Goal: Task Accomplishment & Management: Manage account settings

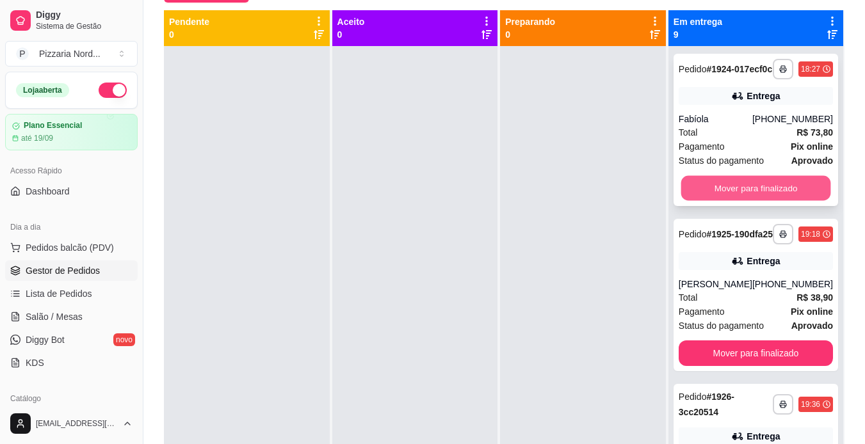
click at [706, 201] on button "Mover para finalizado" at bounding box center [756, 188] width 150 height 25
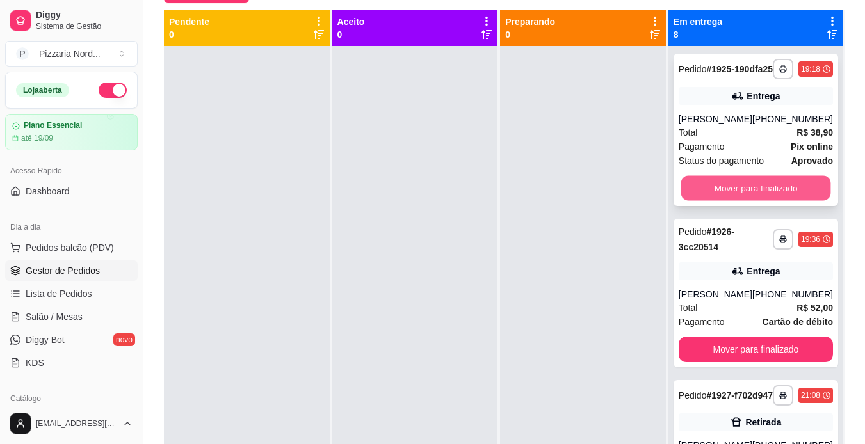
click at [724, 201] on button "Mover para finalizado" at bounding box center [756, 188] width 150 height 25
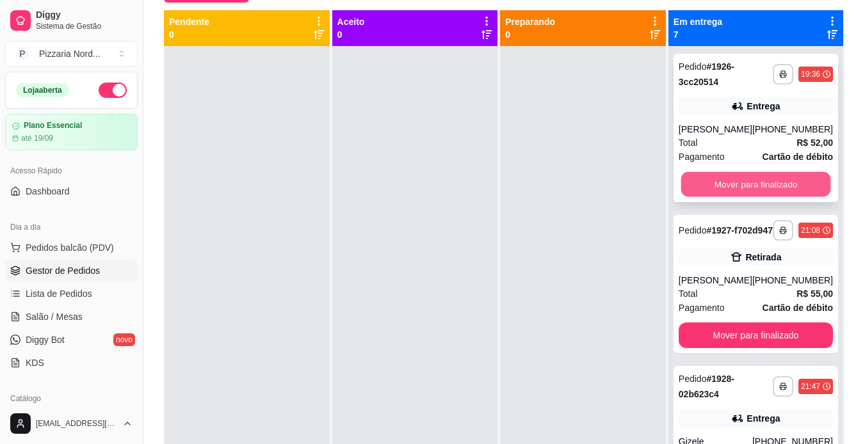
click at [730, 185] on button "Mover para finalizado" at bounding box center [756, 184] width 150 height 25
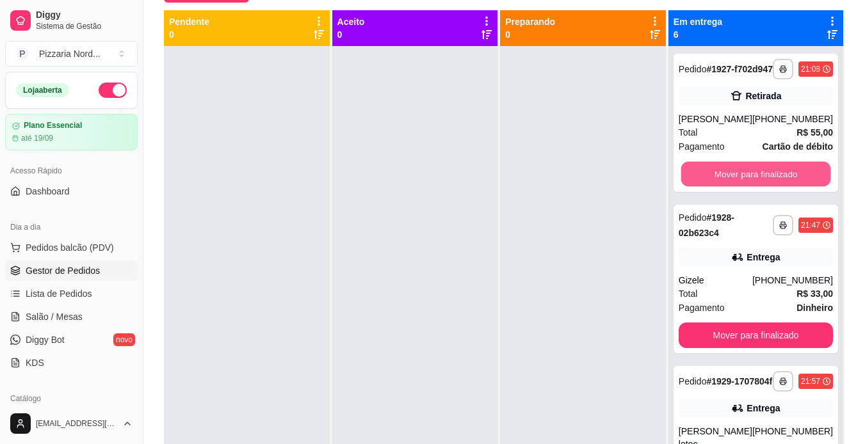
click at [730, 185] on button "Mover para finalizado" at bounding box center [756, 174] width 150 height 25
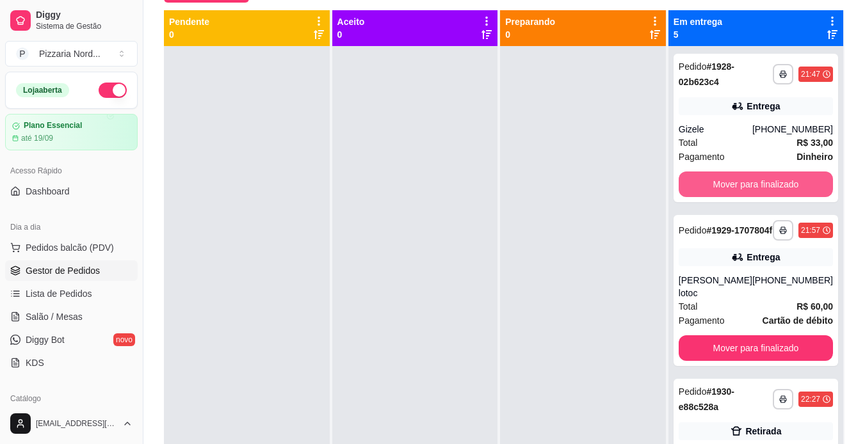
click at [730, 185] on button "Mover para finalizado" at bounding box center [756, 185] width 154 height 26
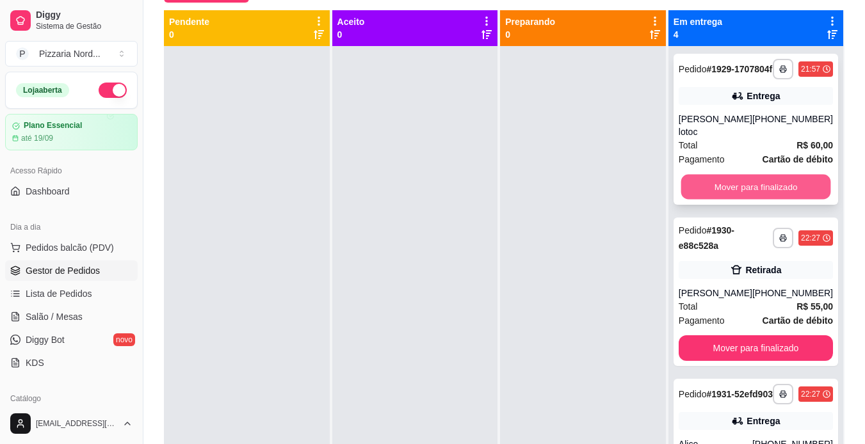
click at [711, 193] on button "Mover para finalizado" at bounding box center [756, 187] width 150 height 25
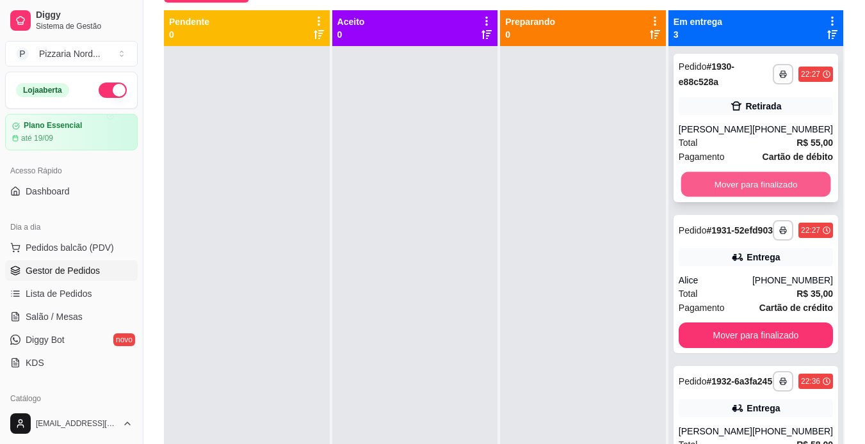
click at [724, 188] on button "Mover para finalizado" at bounding box center [756, 184] width 150 height 25
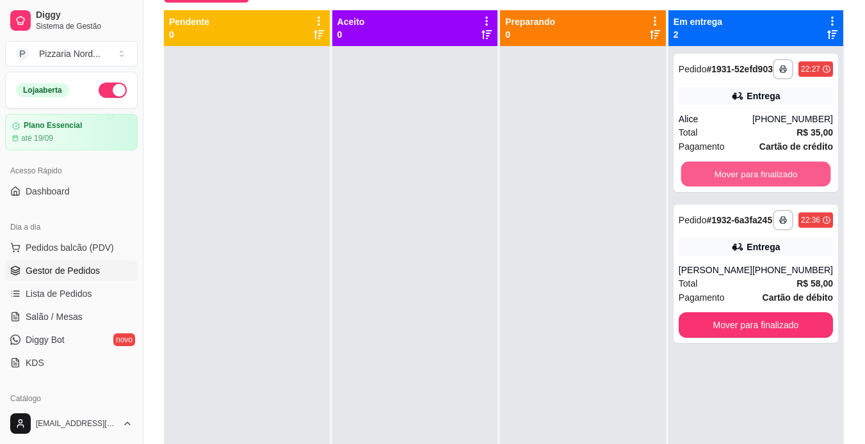
click at [724, 187] on button "Mover para finalizado" at bounding box center [756, 174] width 150 height 25
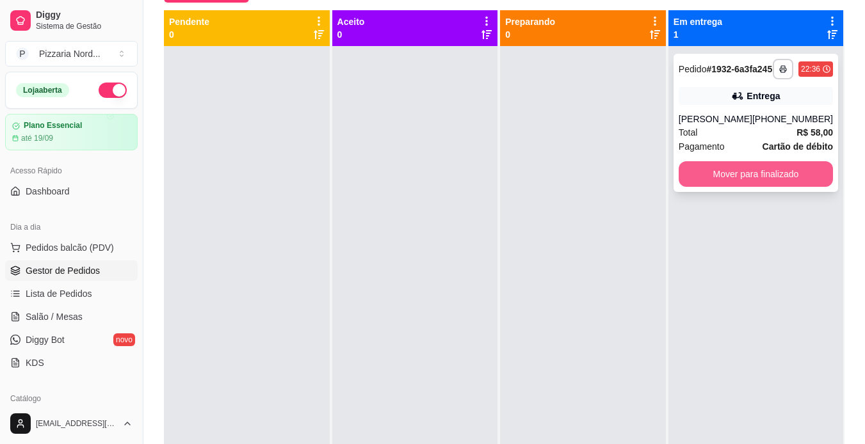
click at [727, 178] on button "Mover para finalizado" at bounding box center [756, 174] width 154 height 26
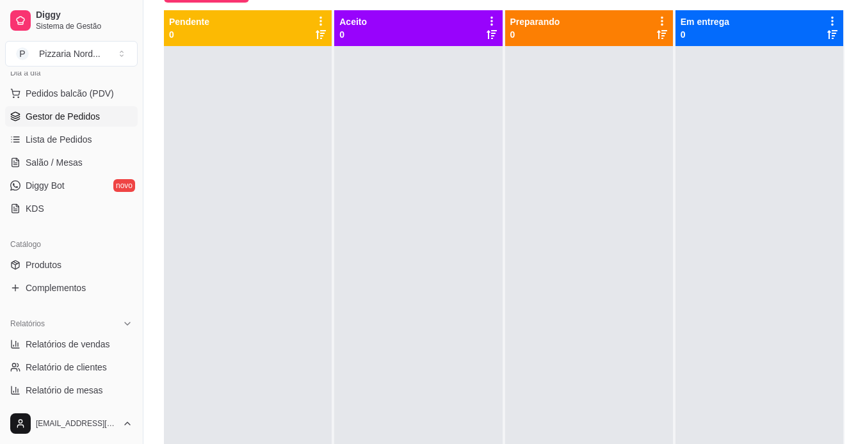
scroll to position [158, 0]
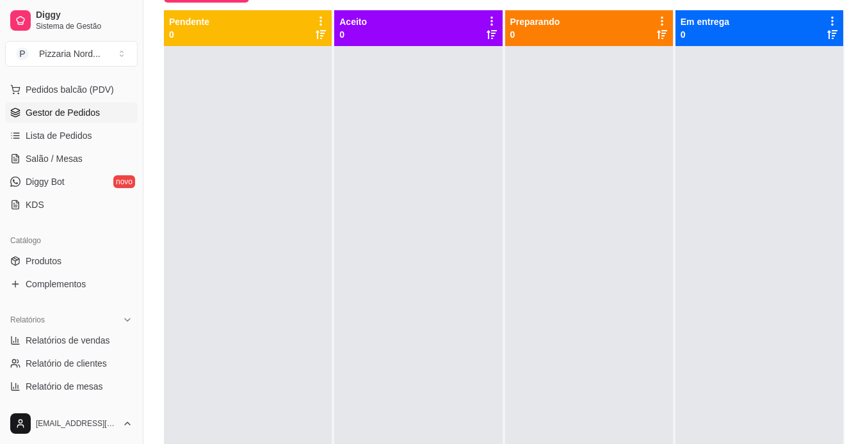
drag, startPoint x: 138, startPoint y: 184, endPoint x: 247, endPoint y: 218, distance: 114.0
click at [247, 218] on div "Diggy Sistema de Gestão P Pizzaria Nord ... Loja aberta Plano Essencial até 19/…" at bounding box center [432, 187] width 865 height 640
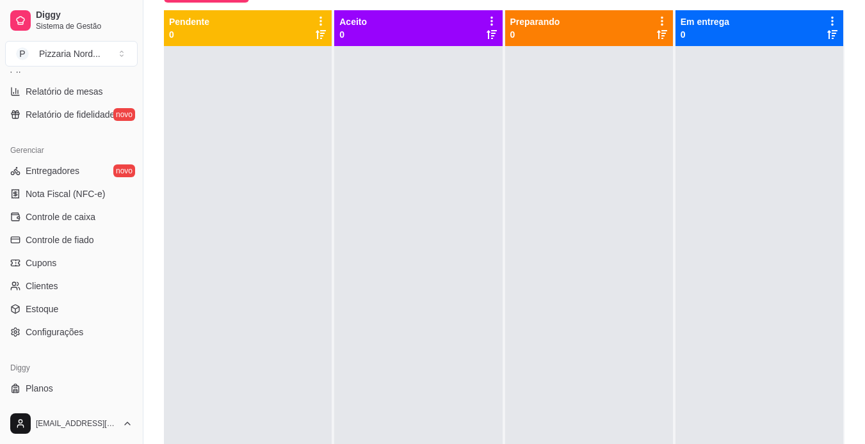
scroll to position [455, 0]
click at [55, 332] on span "Configurações" at bounding box center [55, 330] width 58 height 13
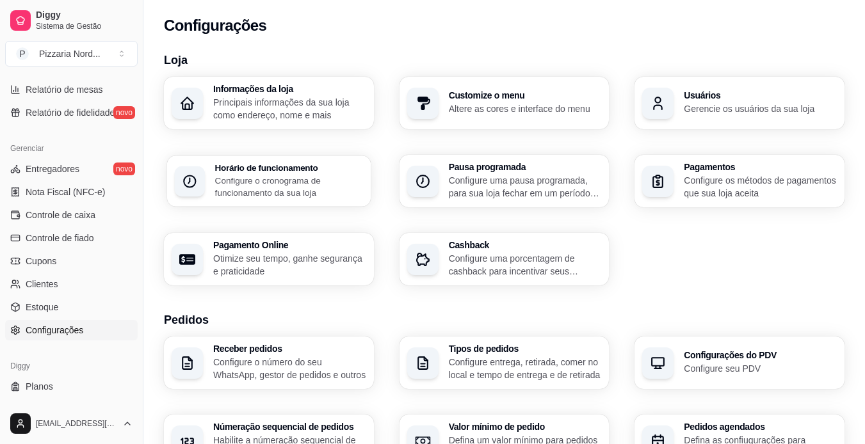
click at [236, 182] on p "Configure o cronograma de funcionamento da sua loja" at bounding box center [289, 186] width 148 height 25
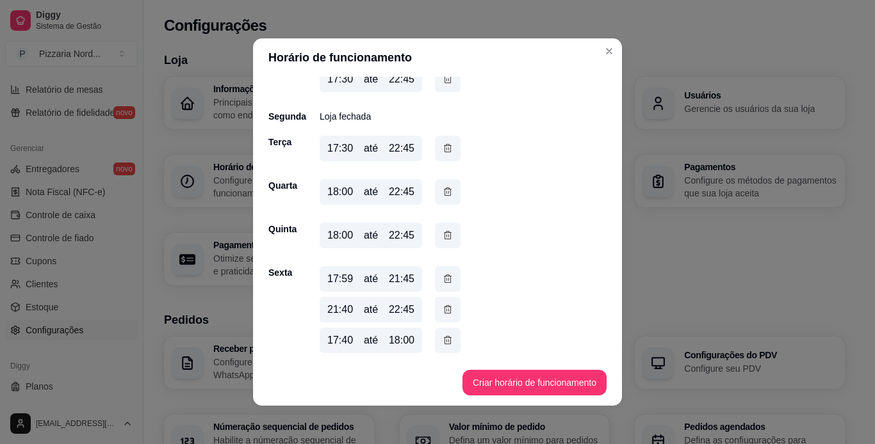
scroll to position [112, 0]
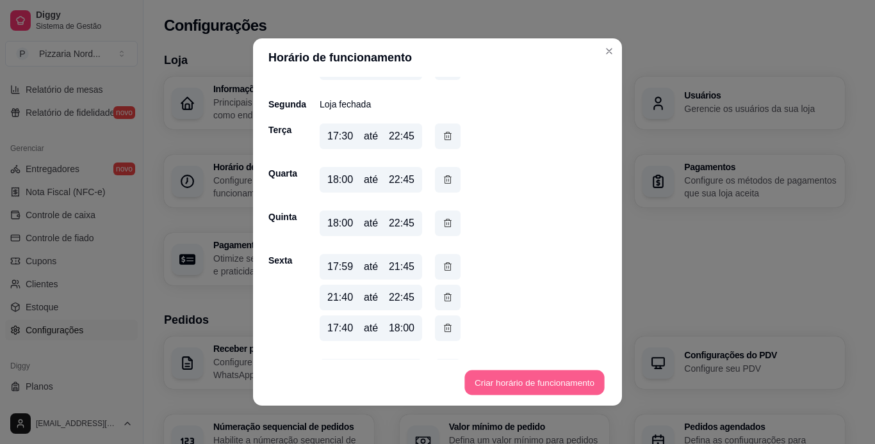
click at [507, 372] on button "Criar horário de funcionamento" at bounding box center [534, 383] width 140 height 25
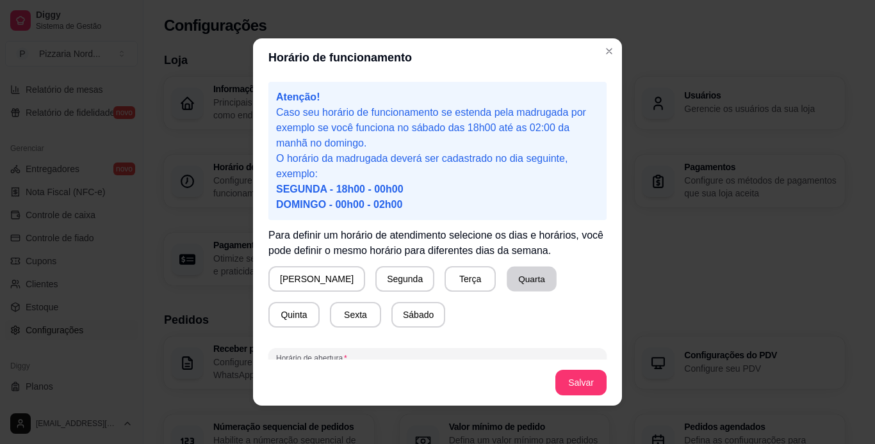
click at [506, 289] on button "Quarta" at bounding box center [531, 279] width 50 height 25
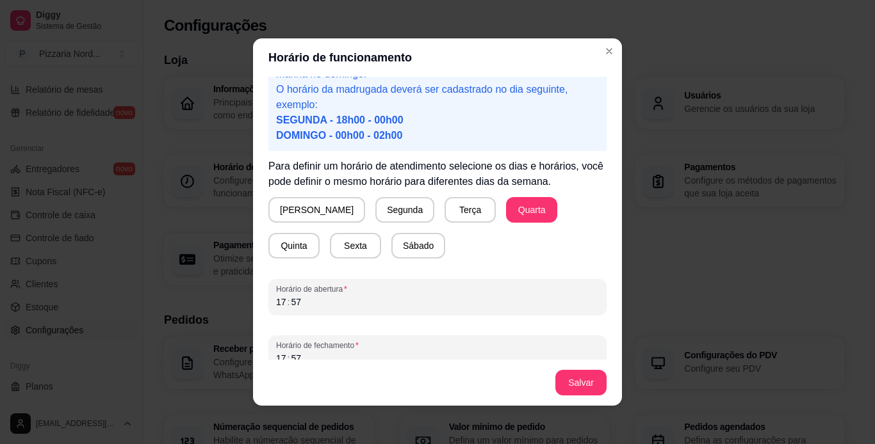
scroll to position [86, 0]
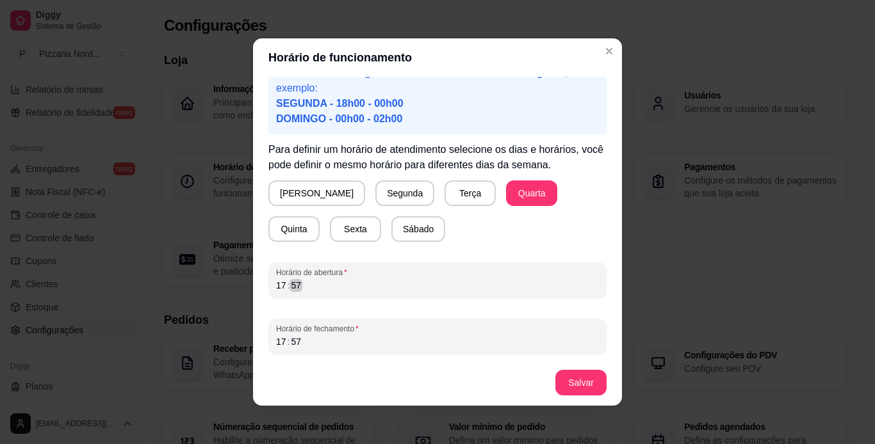
click at [431, 278] on div "17 : 57" at bounding box center [437, 285] width 323 height 15
click at [465, 350] on div "Horário de fechamento 17 : 57" at bounding box center [437, 337] width 338 height 36
click at [277, 337] on div "17" at bounding box center [281, 342] width 13 height 13
click at [572, 389] on button "Salvar" at bounding box center [581, 383] width 50 height 25
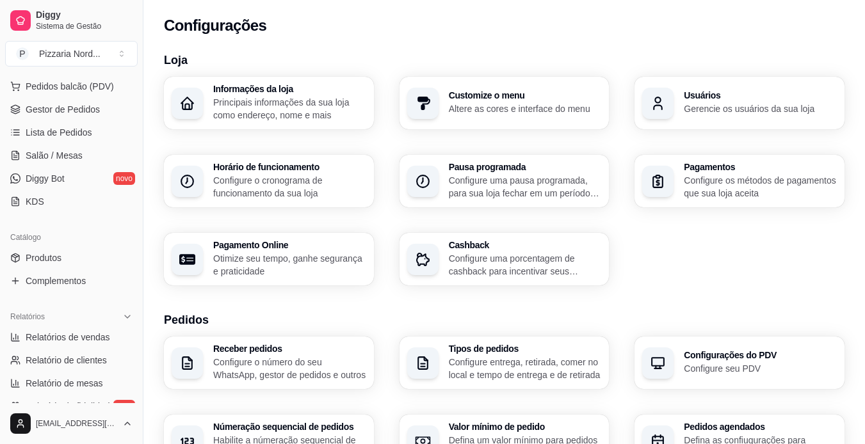
scroll to position [136, 0]
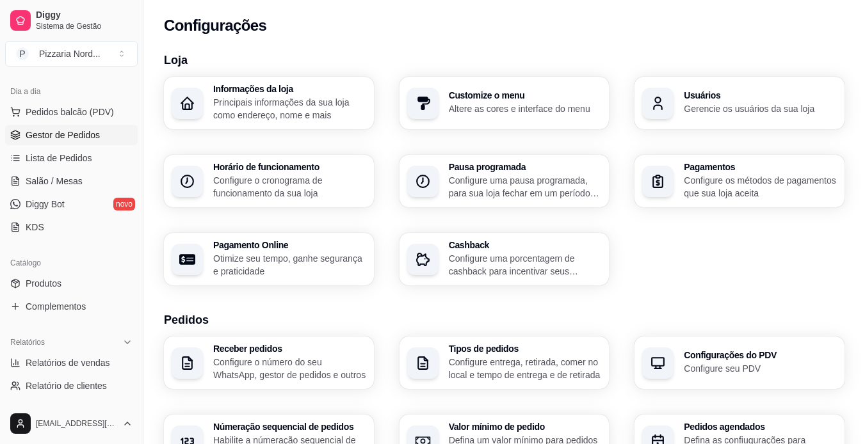
click at [60, 143] on link "Gestor de Pedidos" at bounding box center [71, 135] width 133 height 20
click at [111, 134] on link "Gestor de Pedidos" at bounding box center [71, 135] width 133 height 20
click at [99, 134] on link "Gestor de Pedidos" at bounding box center [71, 135] width 133 height 20
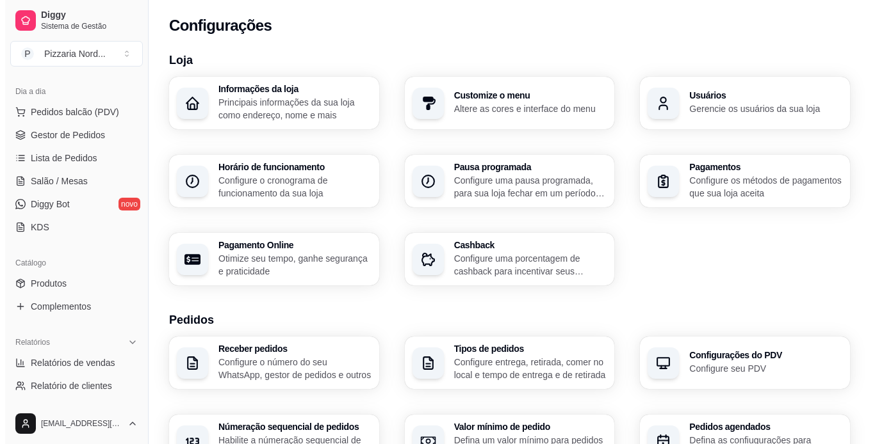
scroll to position [0, 0]
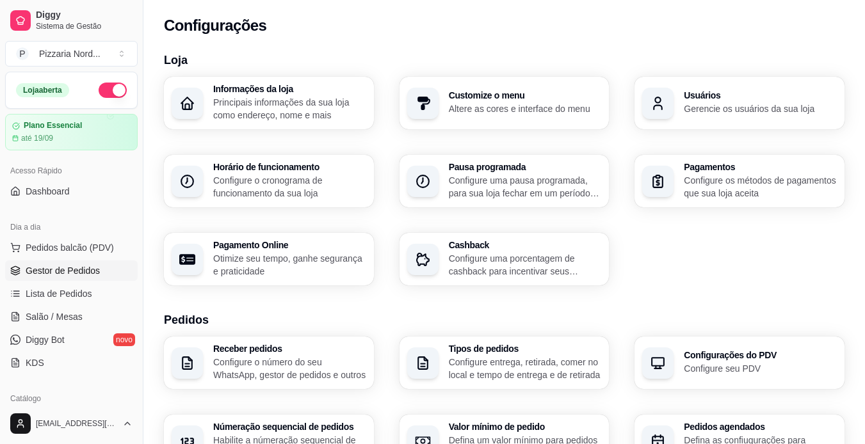
click at [41, 272] on span "Gestor de Pedidos" at bounding box center [63, 270] width 74 height 13
click at [40, 273] on span "Gestor de Pedidos" at bounding box center [63, 270] width 74 height 13
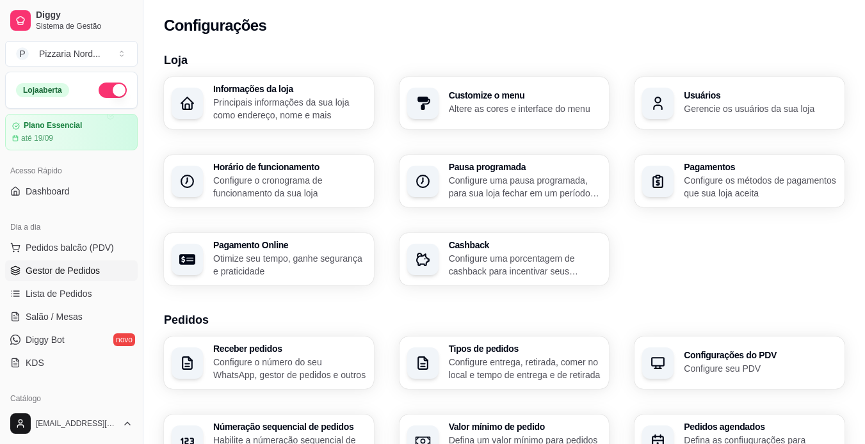
click at [40, 273] on span "Gestor de Pedidos" at bounding box center [63, 270] width 74 height 13
click at [26, 245] on span "Pedidos balcão (PDV)" at bounding box center [70, 247] width 88 height 13
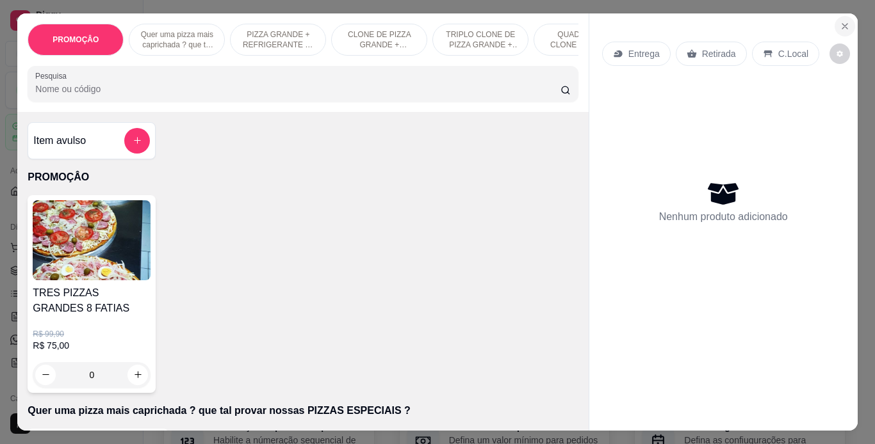
click at [845, 22] on icon "Close" at bounding box center [844, 26] width 10 height 10
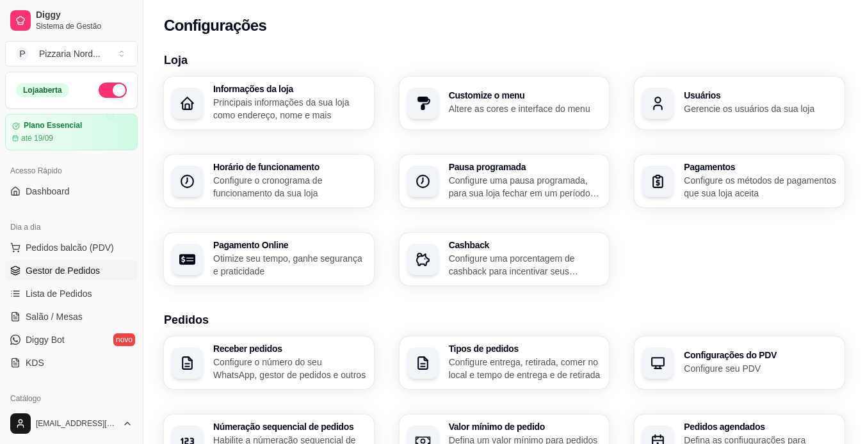
click at [72, 268] on span "Gestor de Pedidos" at bounding box center [63, 270] width 74 height 13
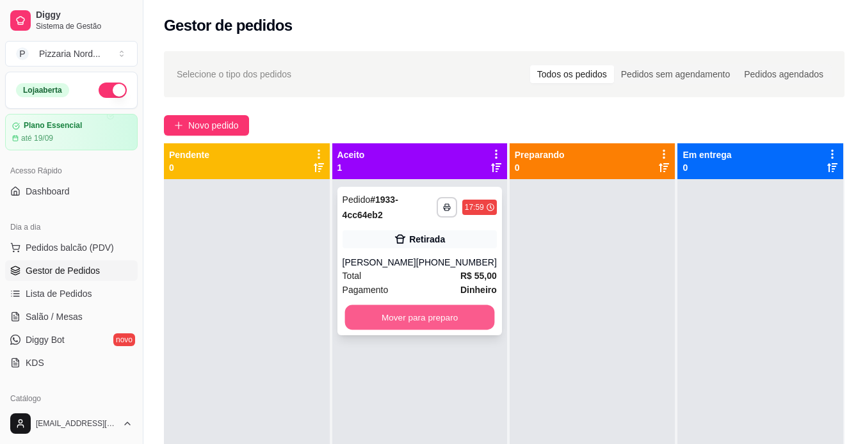
click at [392, 309] on button "Mover para preparo" at bounding box center [419, 317] width 150 height 25
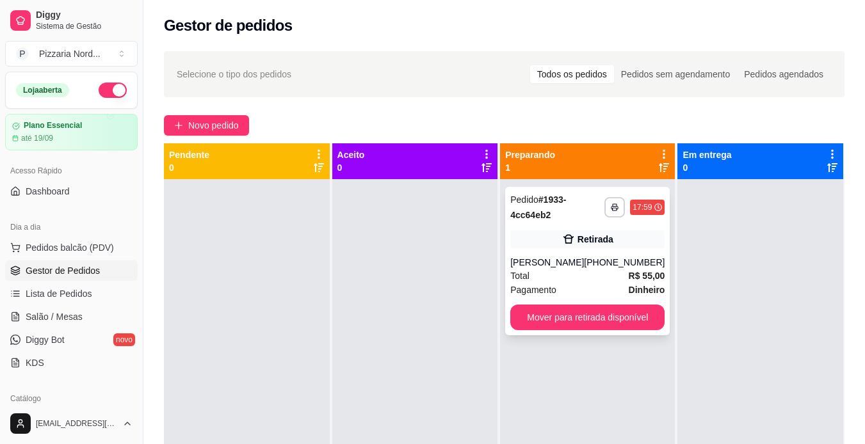
click at [584, 262] on div "[PERSON_NAME]" at bounding box center [547, 262] width 74 height 13
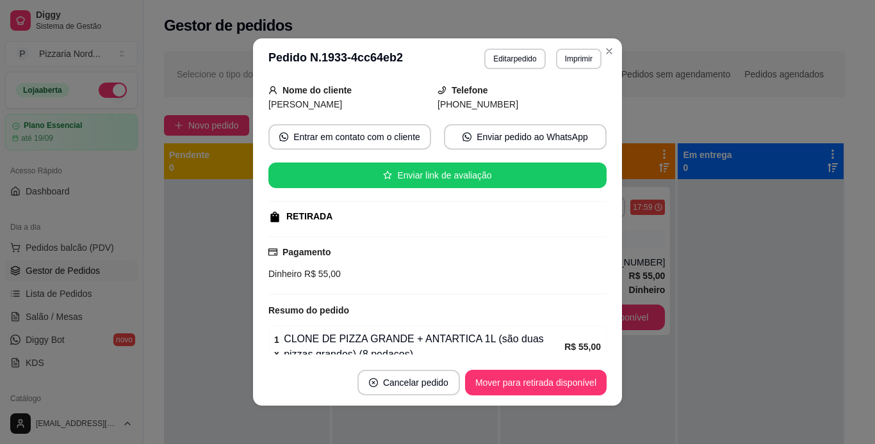
scroll to position [240, 0]
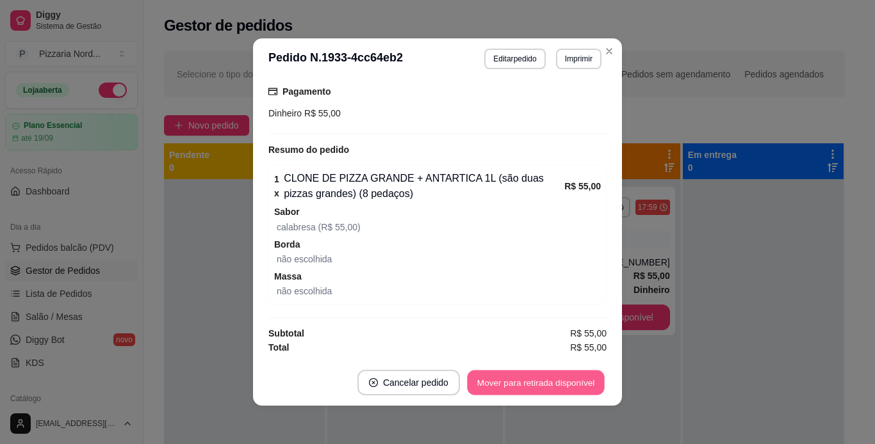
click at [531, 375] on button "Mover para retirada disponível" at bounding box center [535, 383] width 137 height 25
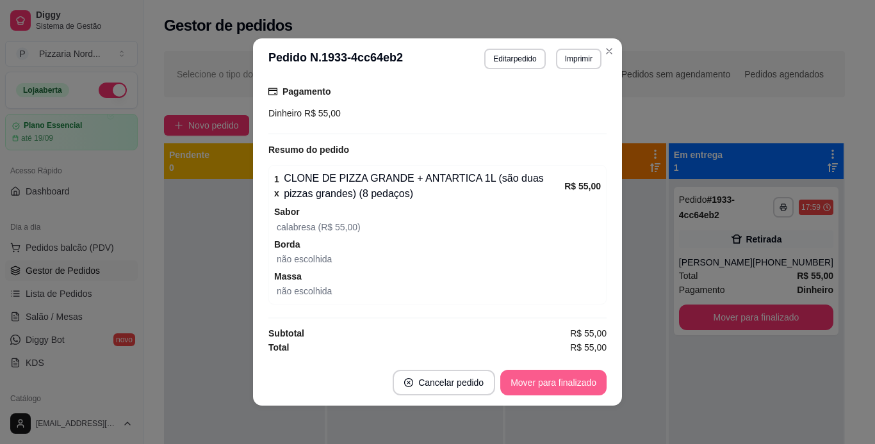
scroll to position [3, 0]
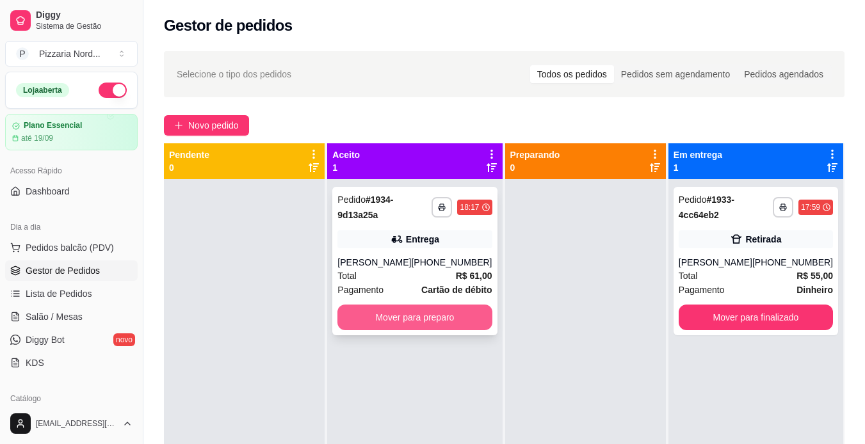
click at [428, 318] on button "Mover para preparo" at bounding box center [414, 318] width 154 height 26
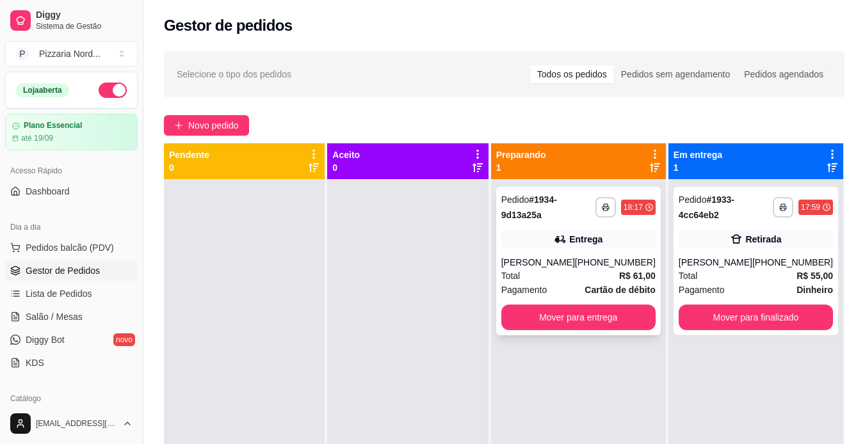
click at [585, 281] on div "Total R$ 61,00" at bounding box center [578, 276] width 154 height 14
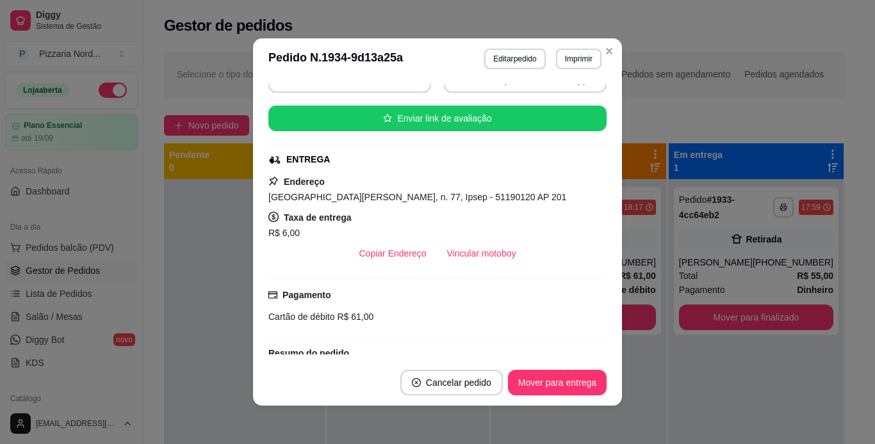
scroll to position [140, 0]
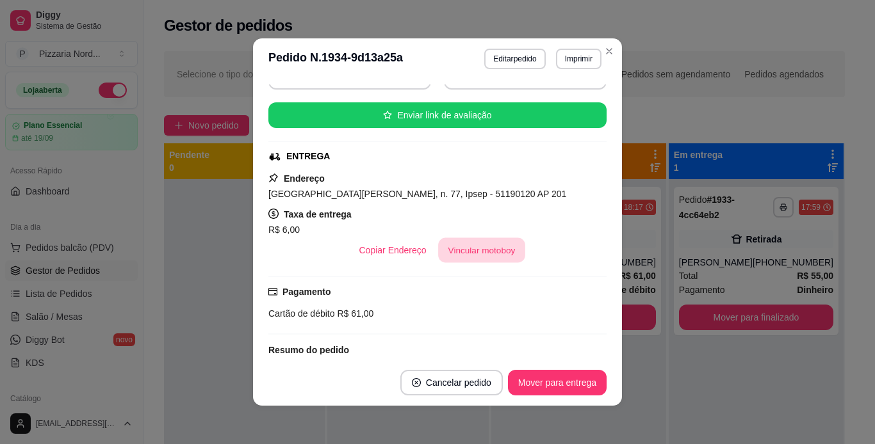
click at [458, 242] on button "Vincular motoboy" at bounding box center [481, 250] width 87 height 25
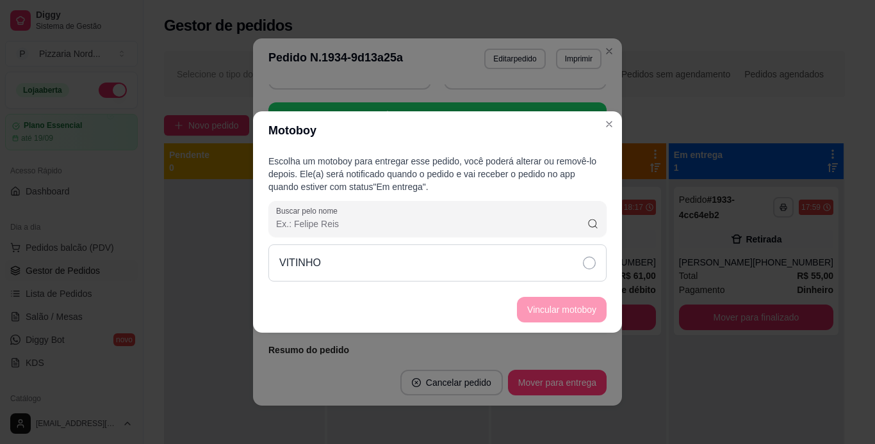
click at [480, 274] on div "VITINHO" at bounding box center [437, 263] width 338 height 37
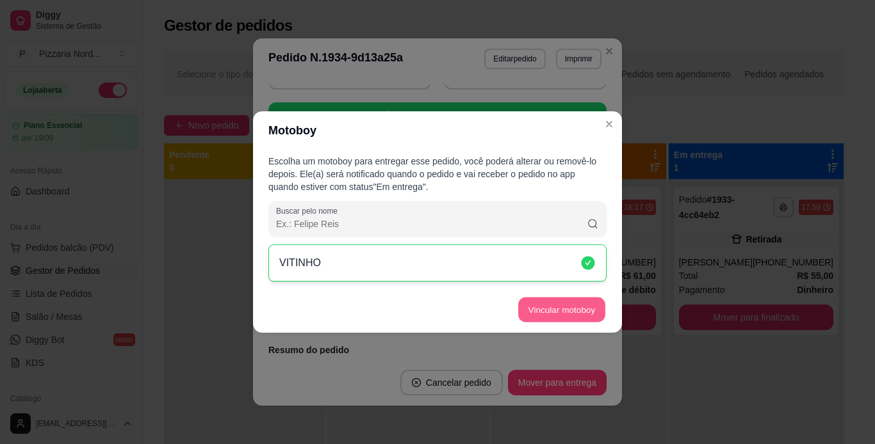
click at [574, 306] on button "Vincular motoboy" at bounding box center [561, 310] width 87 height 25
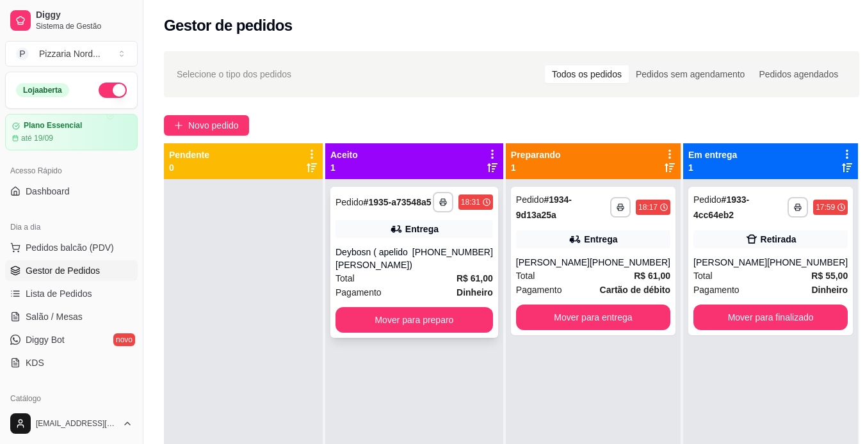
click at [401, 255] on div "**********" at bounding box center [414, 262] width 168 height 151
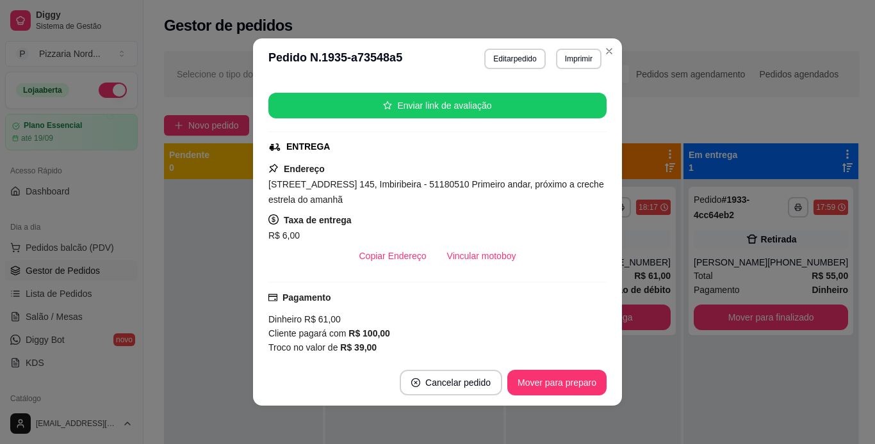
scroll to position [150, 0]
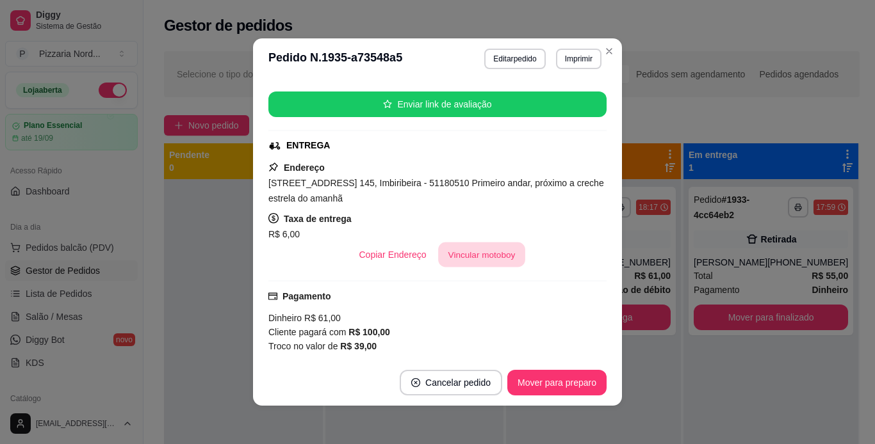
click at [444, 253] on button "Vincular motoboy" at bounding box center [481, 255] width 87 height 25
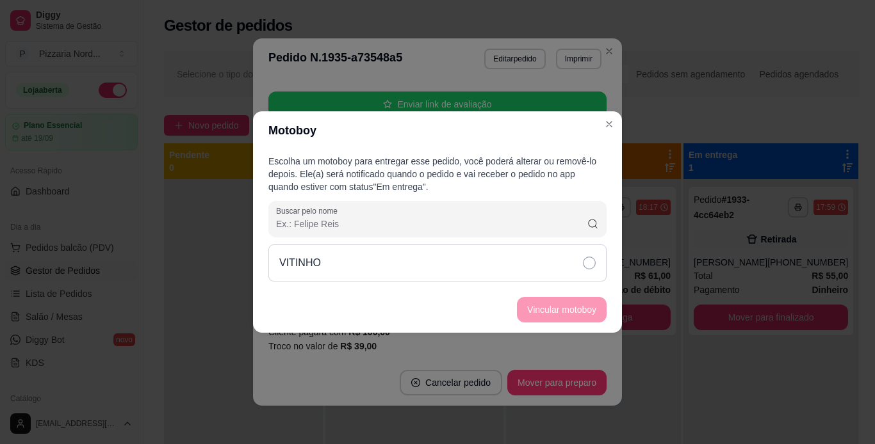
click at [444, 265] on div "VITINHO" at bounding box center [437, 263] width 338 height 37
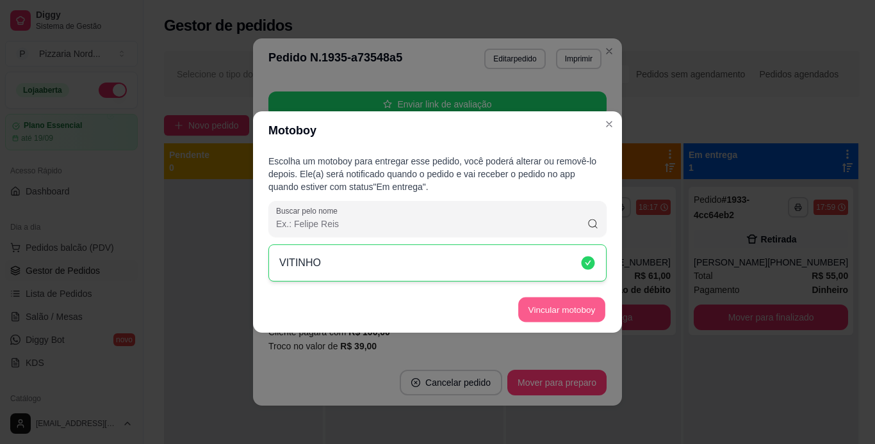
click at [545, 305] on button "Vincular motoboy" at bounding box center [561, 310] width 87 height 25
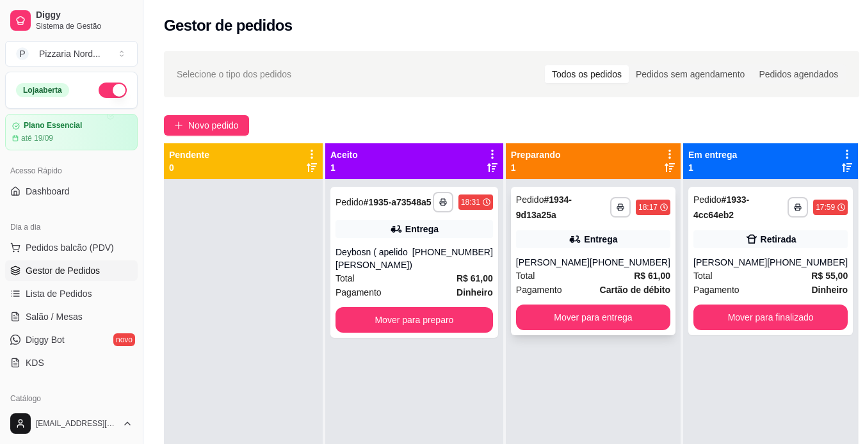
click at [641, 271] on strong "R$ 61,00" at bounding box center [652, 276] width 36 height 10
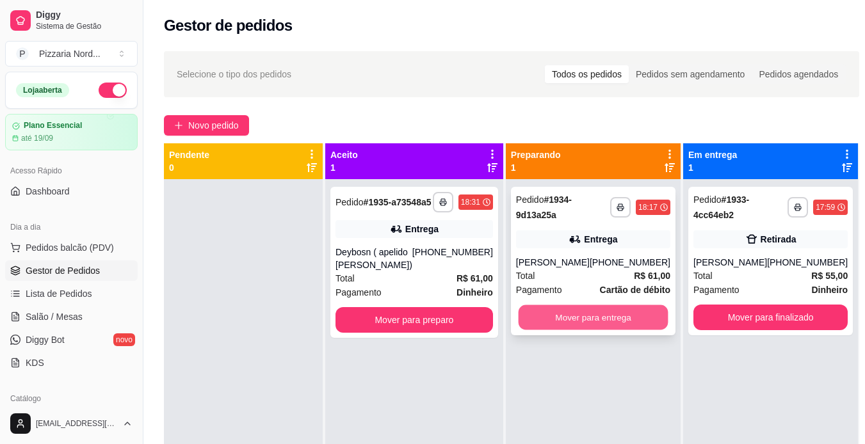
click at [627, 311] on button "Mover para entrega" at bounding box center [593, 317] width 150 height 25
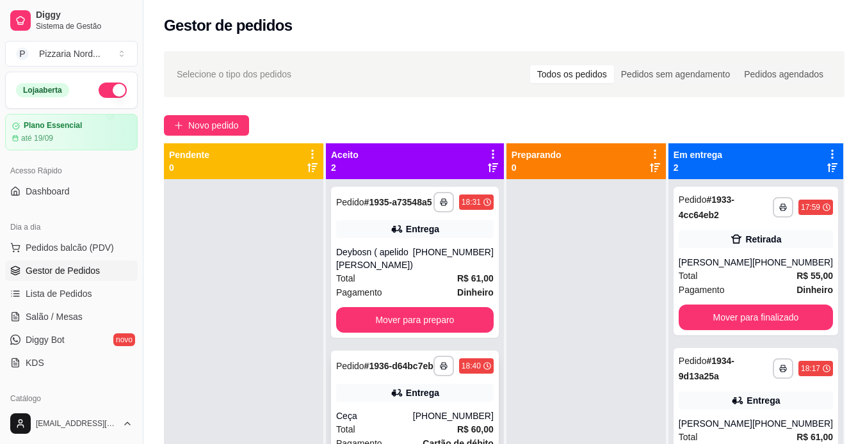
click at [433, 423] on div "**********" at bounding box center [415, 420] width 168 height 138
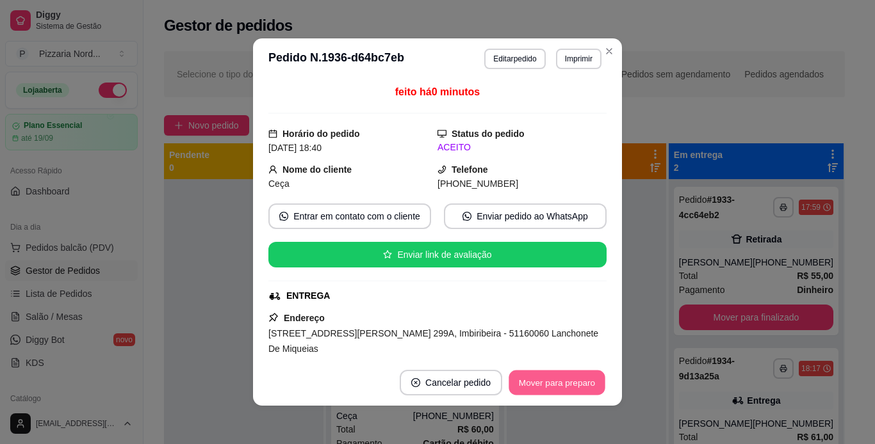
click at [537, 389] on button "Mover para preparo" at bounding box center [556, 383] width 96 height 25
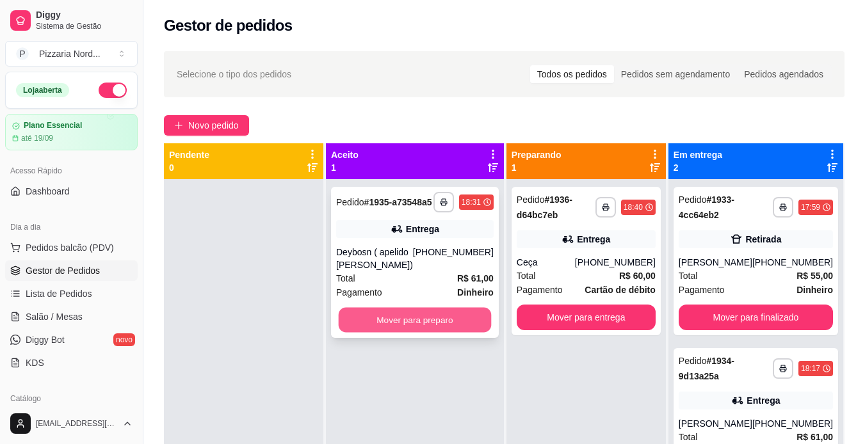
click at [389, 320] on button "Mover para preparo" at bounding box center [415, 320] width 152 height 25
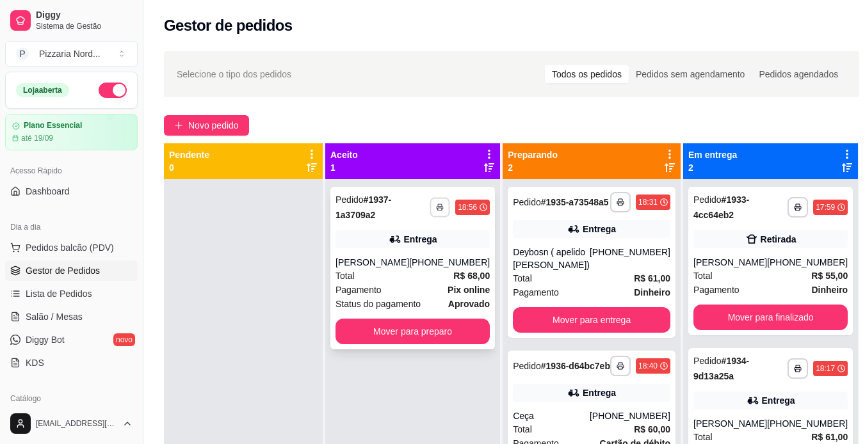
click at [438, 213] on button "button" at bounding box center [440, 207] width 20 height 20
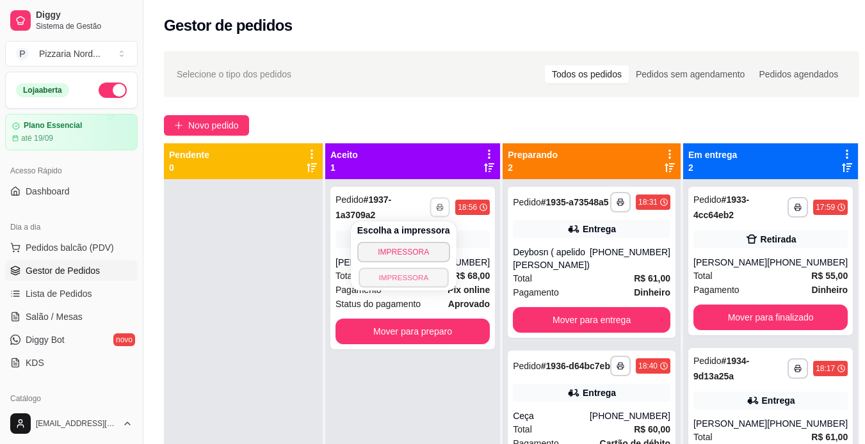
click at [417, 270] on button "IMPRESSORA" at bounding box center [404, 278] width 90 height 20
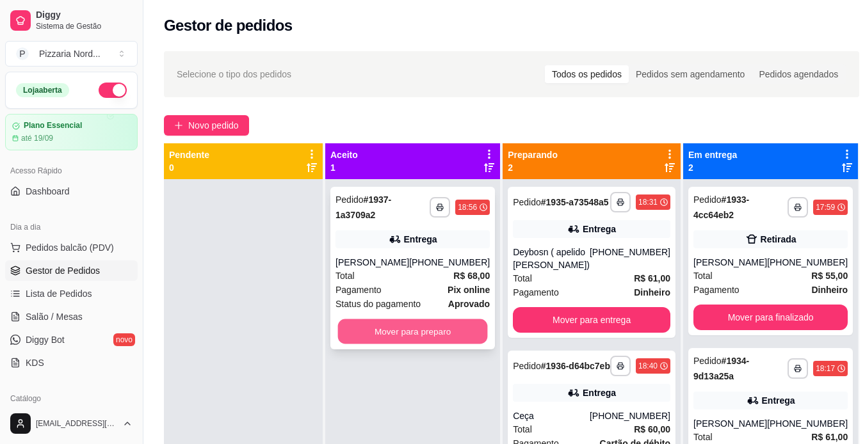
click at [423, 328] on button "Mover para preparo" at bounding box center [413, 332] width 150 height 25
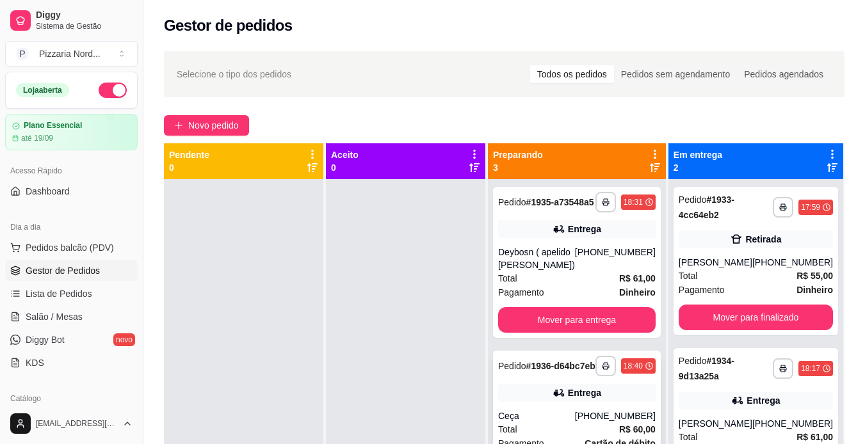
click at [528, 402] on div "Entrega" at bounding box center [577, 393] width 158 height 18
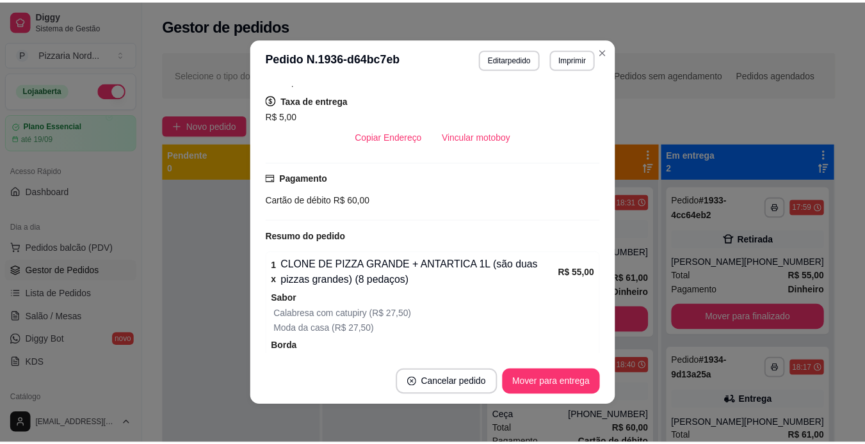
scroll to position [271, 0]
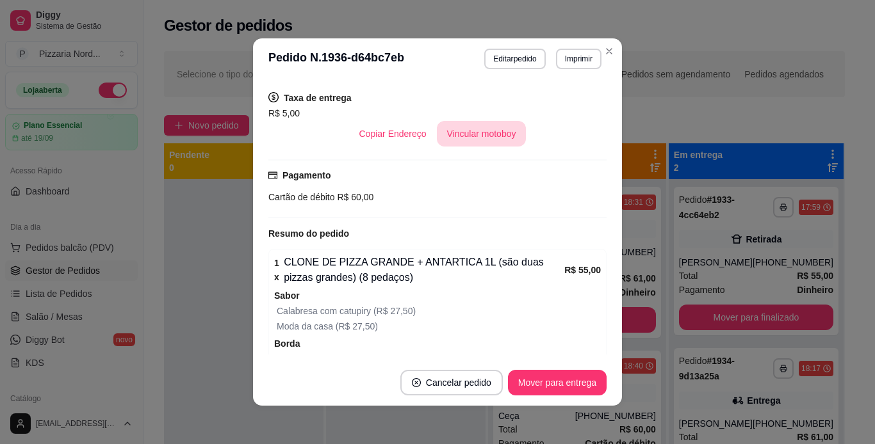
click at [462, 138] on button "Vincular motoboy" at bounding box center [482, 134] width 90 height 26
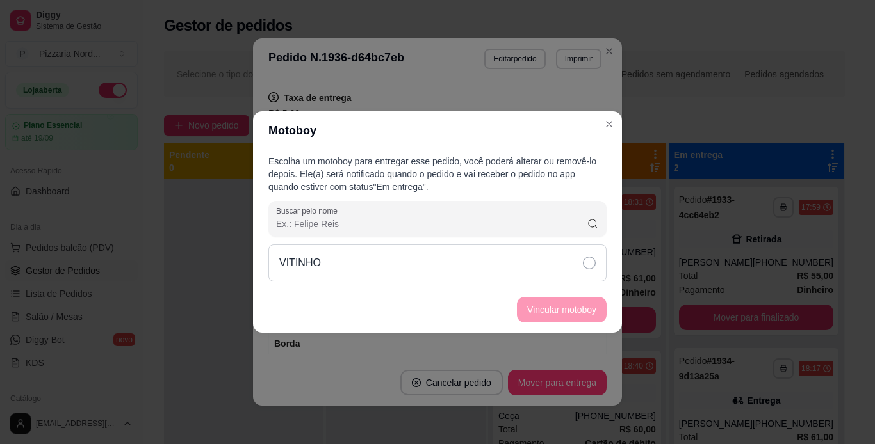
click at [414, 266] on div "VITINHO" at bounding box center [437, 263] width 338 height 37
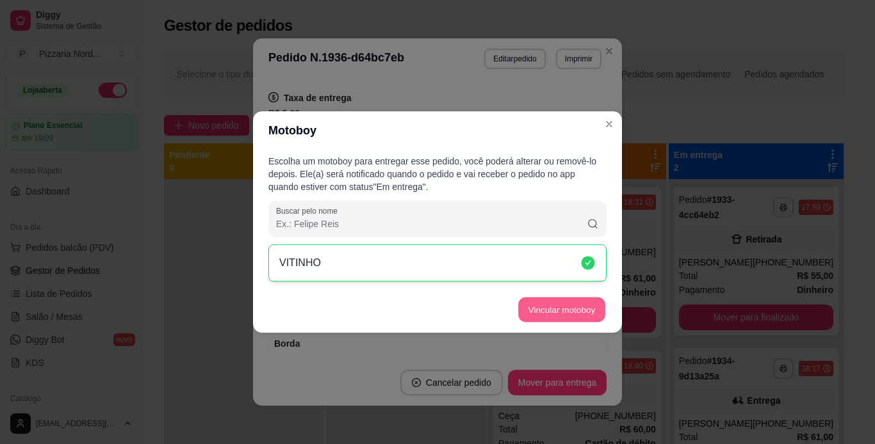
click at [546, 306] on button "Vincular motoboy" at bounding box center [561, 310] width 87 height 25
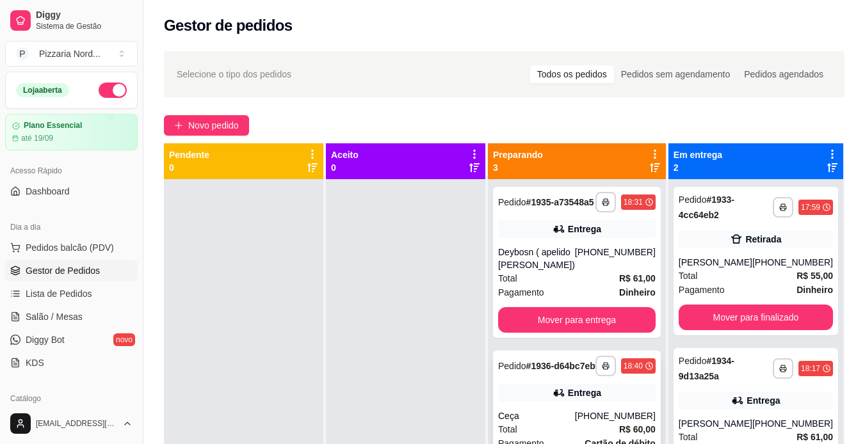
click at [583, 370] on div "Pedido # 1936-d64bc7eb" at bounding box center [546, 366] width 97 height 15
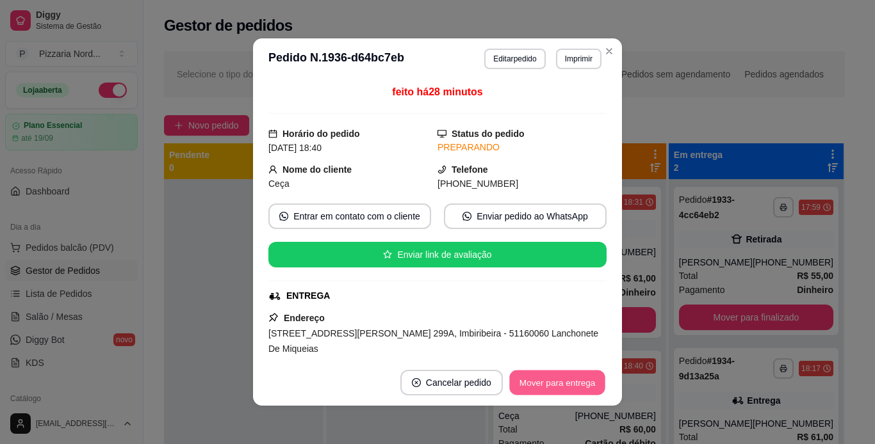
click at [539, 389] on button "Mover para entrega" at bounding box center [557, 383] width 96 height 25
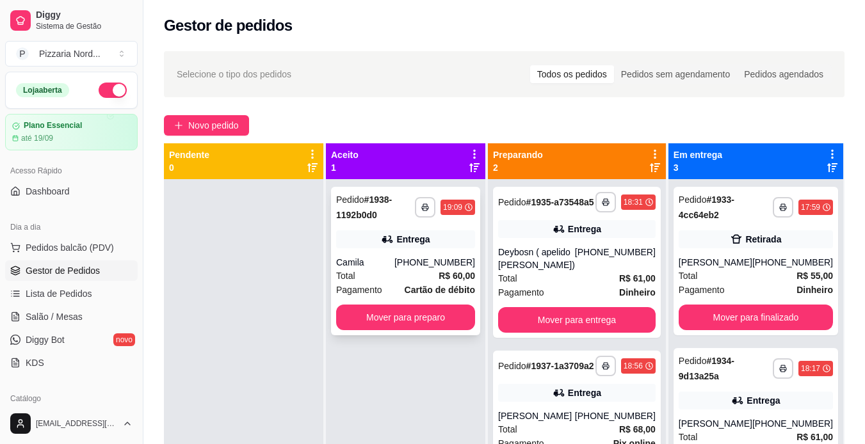
click at [355, 304] on div "**********" at bounding box center [405, 261] width 149 height 149
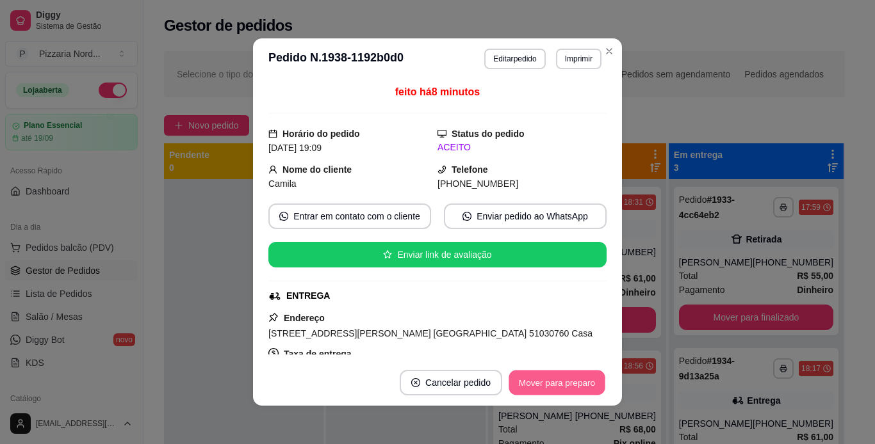
click at [546, 376] on button "Mover para preparo" at bounding box center [556, 383] width 96 height 25
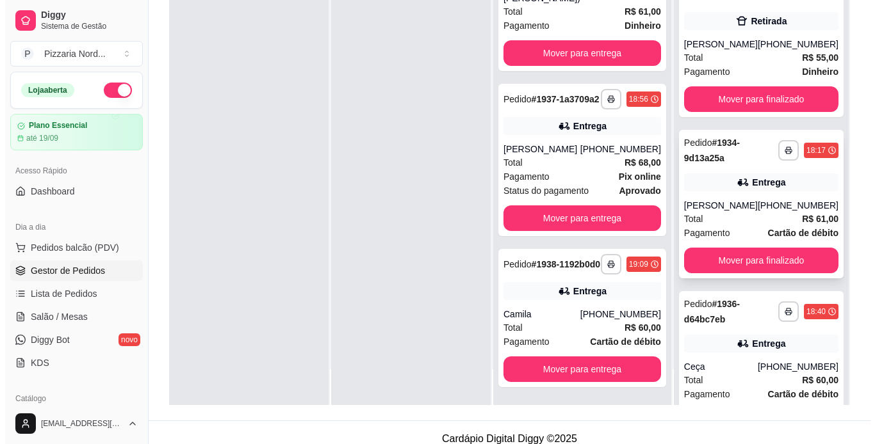
scroll to position [195, 0]
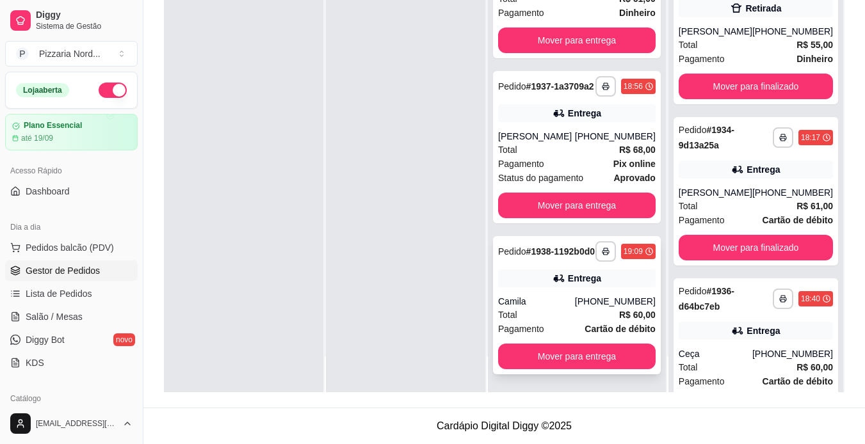
click at [588, 271] on div "Entrega" at bounding box center [577, 279] width 158 height 18
click at [587, 143] on div "Total R$ 68,00" at bounding box center [577, 150] width 158 height 14
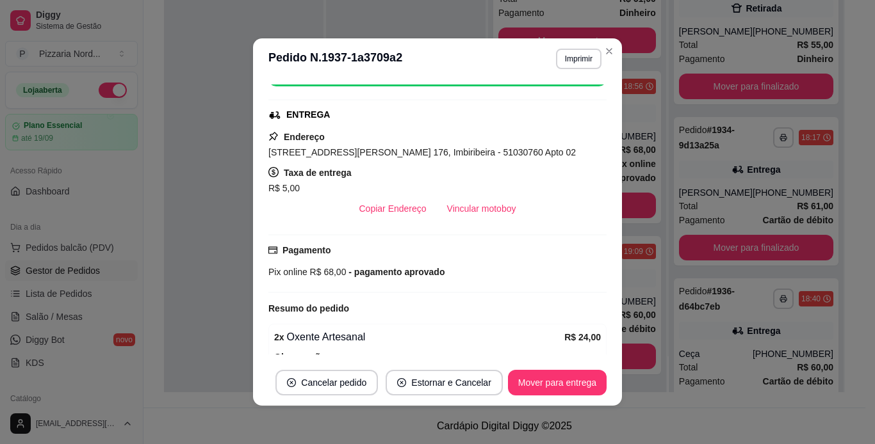
scroll to position [187, 0]
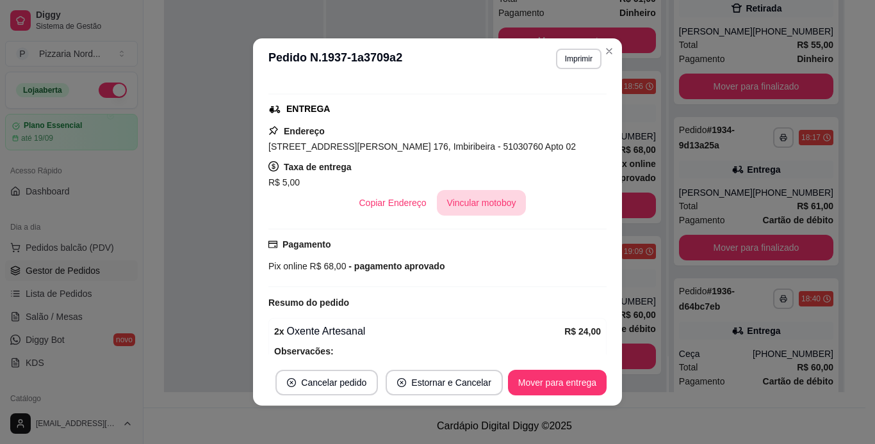
click at [471, 198] on button "Vincular motoboy" at bounding box center [482, 203] width 90 height 26
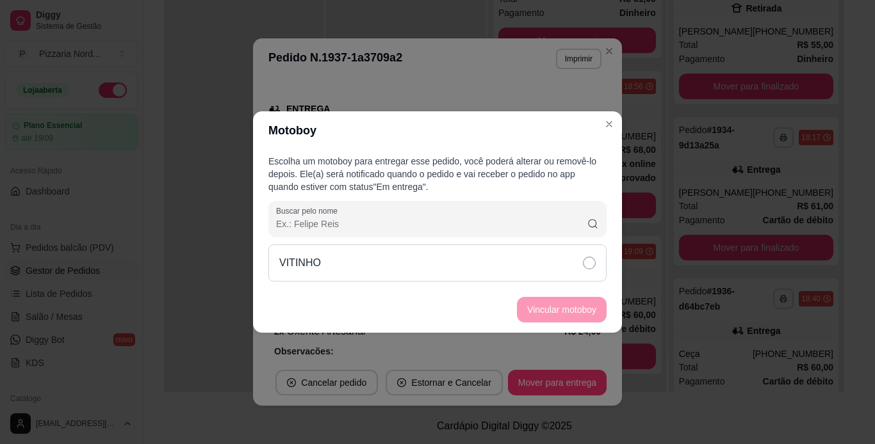
click at [431, 257] on div "VITINHO" at bounding box center [437, 263] width 338 height 37
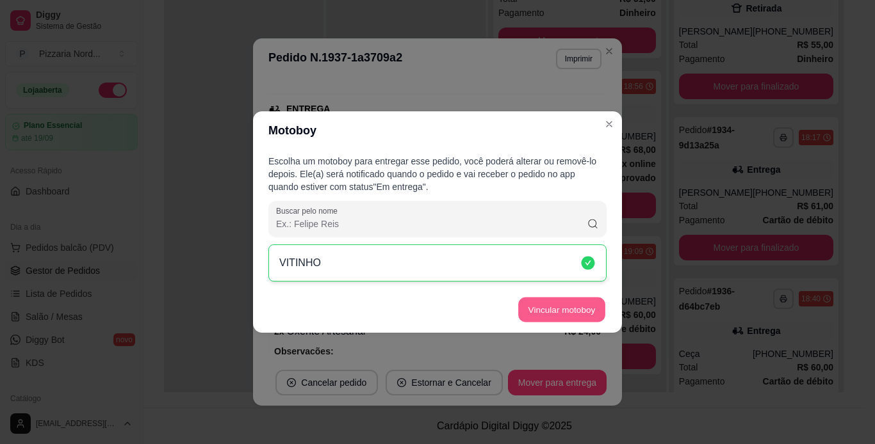
click at [543, 300] on button "Vincular motoboy" at bounding box center [561, 310] width 87 height 25
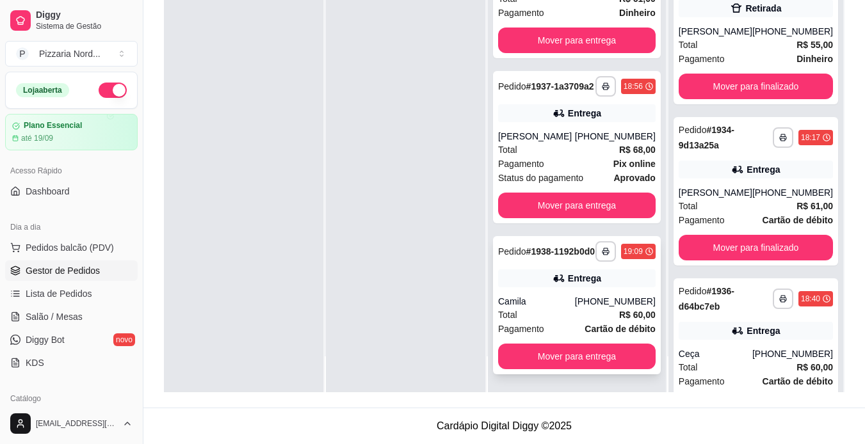
click at [601, 310] on div "Total R$ 60,00" at bounding box center [577, 315] width 158 height 14
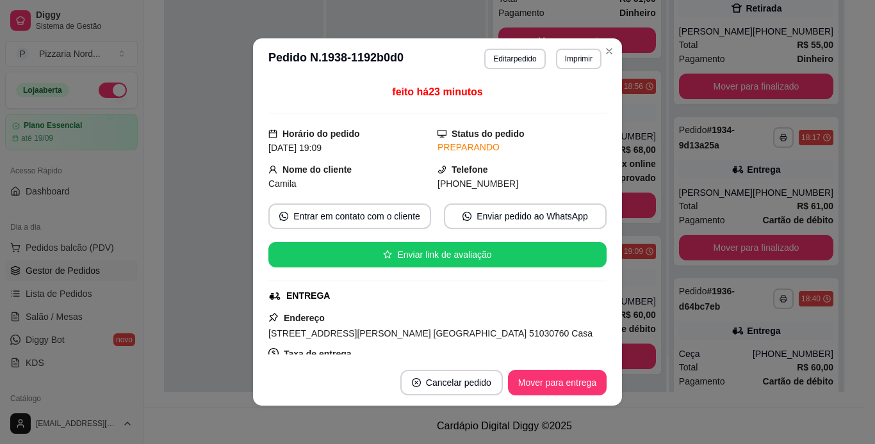
scroll to position [81, 0]
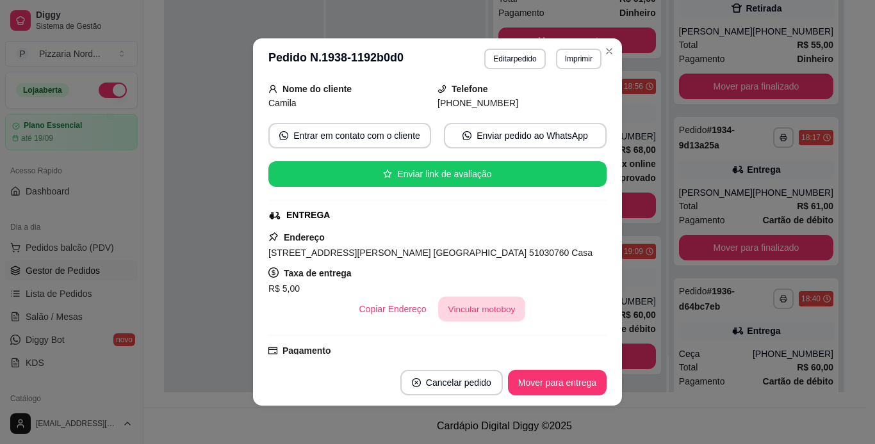
click at [445, 309] on button "Vincular motoboy" at bounding box center [481, 309] width 87 height 25
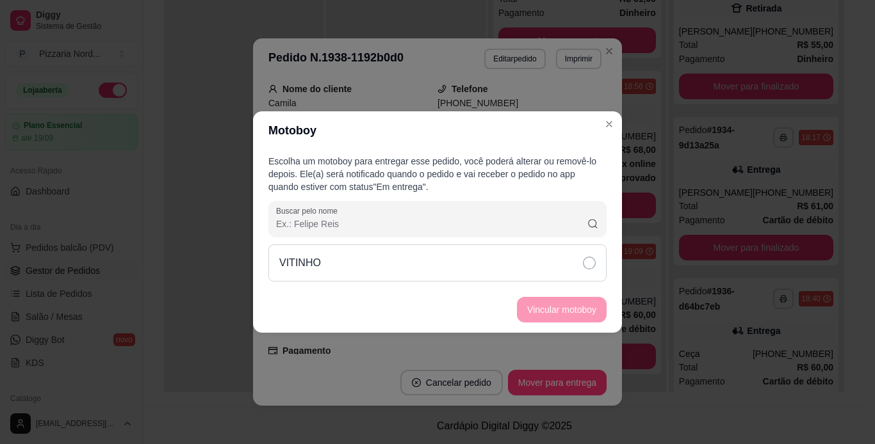
click at [434, 264] on div "VITINHO" at bounding box center [437, 263] width 338 height 37
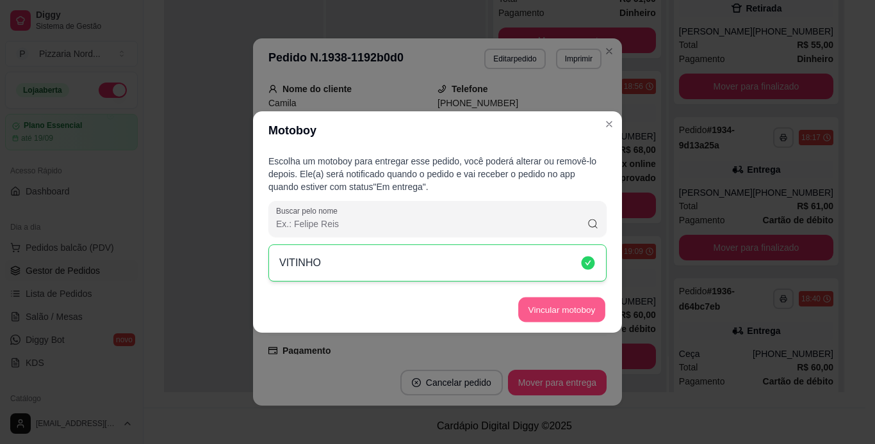
click at [531, 305] on button "Vincular motoboy" at bounding box center [561, 310] width 87 height 25
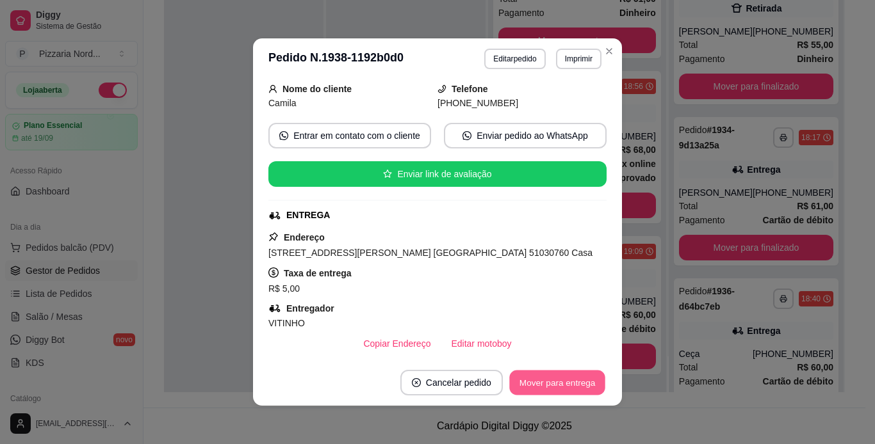
click at [541, 390] on button "Mover para entrega" at bounding box center [557, 383] width 96 height 25
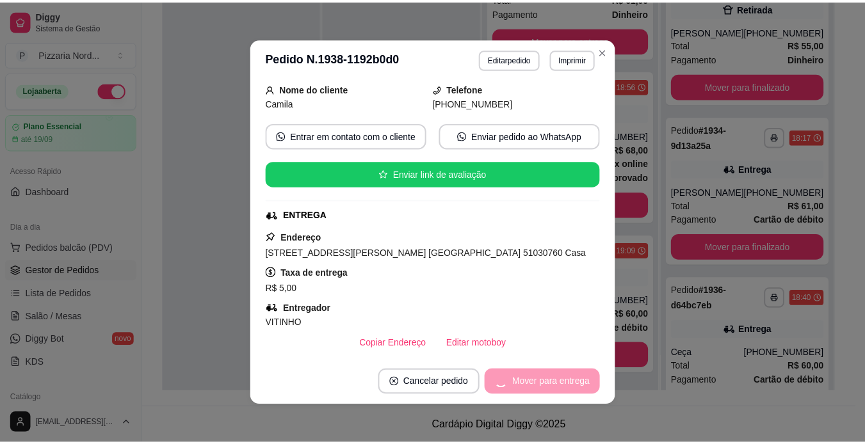
scroll to position [0, 0]
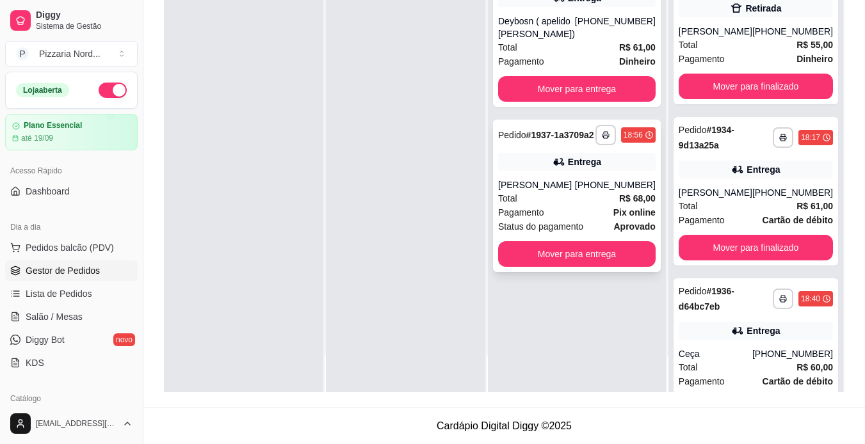
click at [533, 260] on div "**********" at bounding box center [577, 196] width 168 height 152
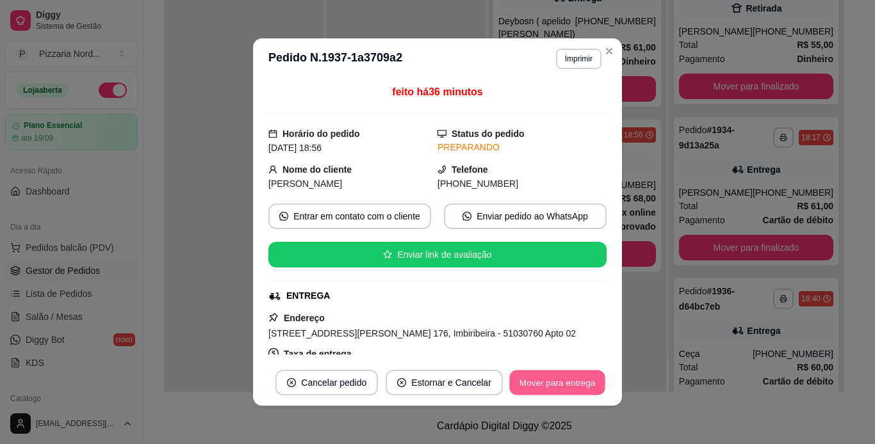
click at [553, 371] on button "Mover para entrega" at bounding box center [557, 383] width 96 height 25
click at [549, 380] on button "Mover para entrega" at bounding box center [557, 383] width 96 height 25
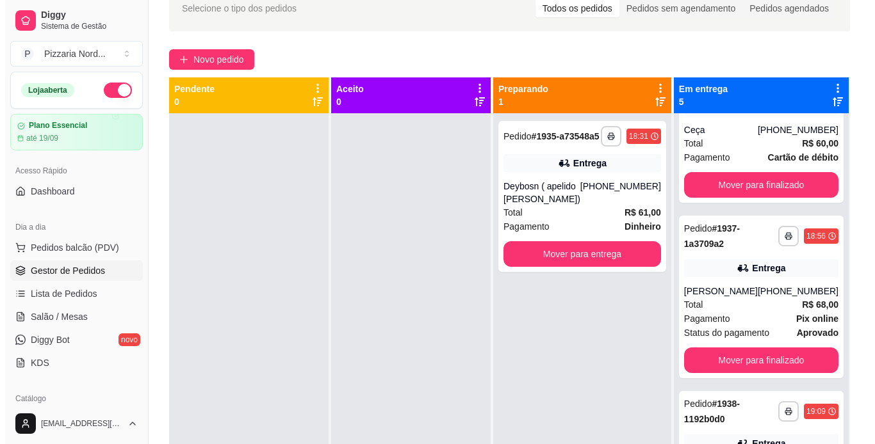
scroll to position [69, 0]
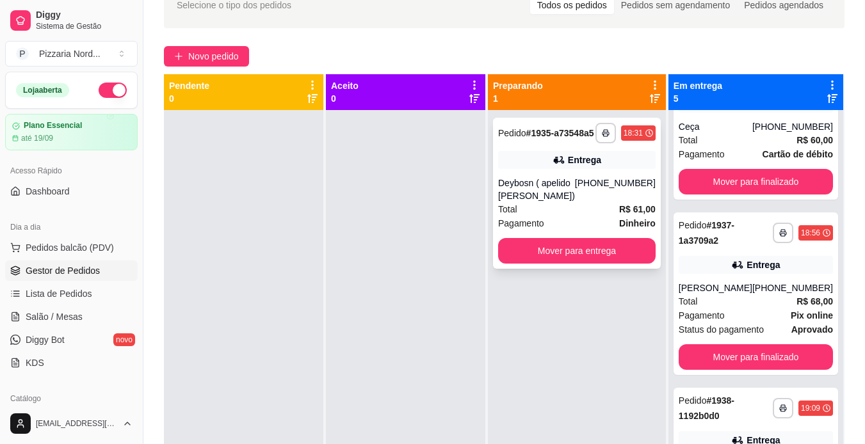
click at [623, 166] on div "Entrega" at bounding box center [577, 160] width 158 height 18
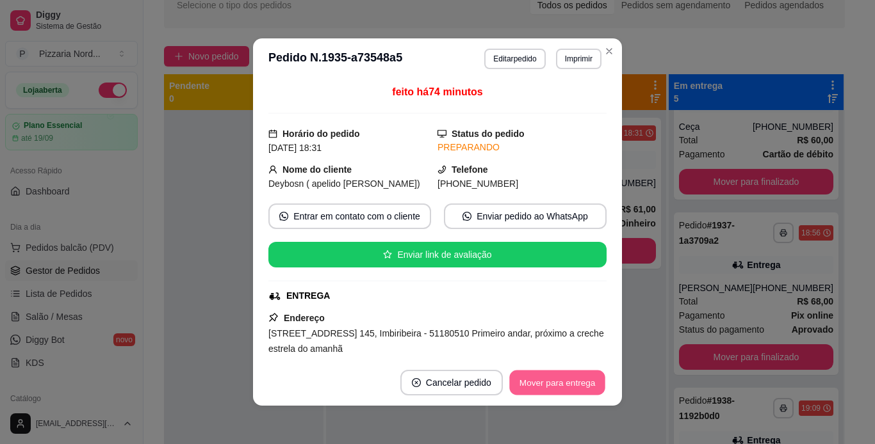
click at [562, 375] on button "Mover para entrega" at bounding box center [557, 383] width 96 height 25
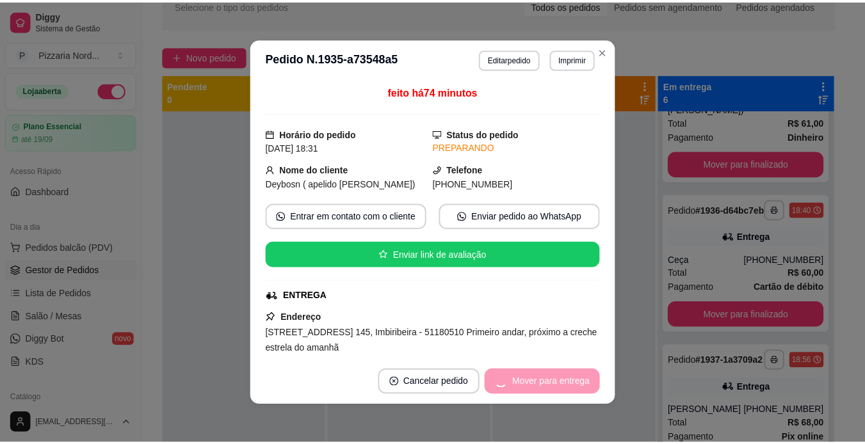
scroll to position [563, 0]
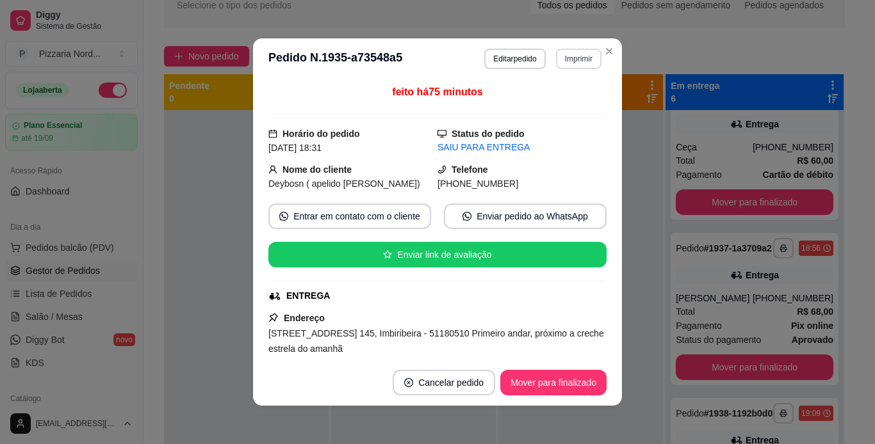
click at [593, 58] on button "Imprimir" at bounding box center [578, 59] width 45 height 20
click at [604, 50] on icon "Close" at bounding box center [609, 51] width 10 height 10
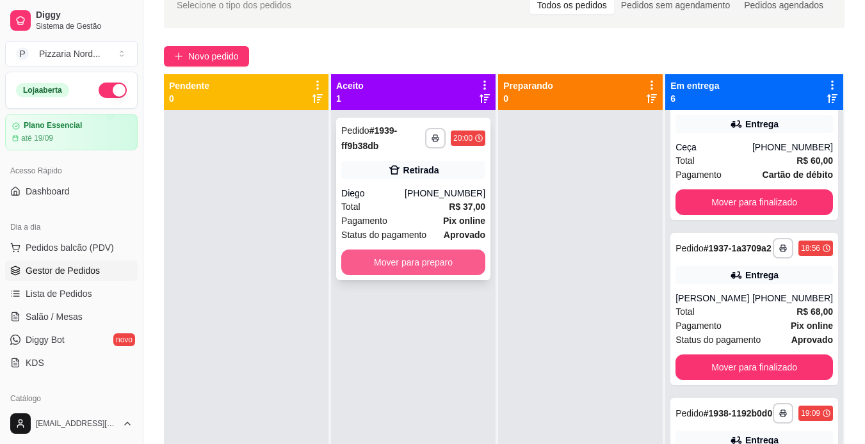
click at [417, 261] on button "Mover para preparo" at bounding box center [413, 263] width 144 height 26
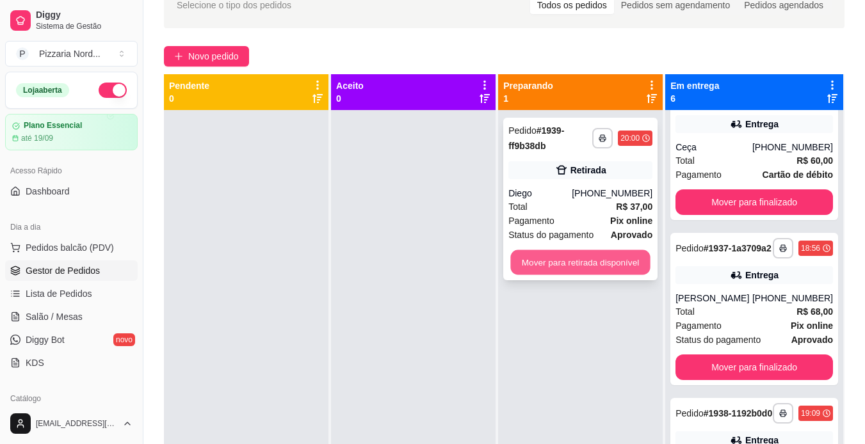
click at [528, 265] on button "Mover para retirada disponível" at bounding box center [581, 262] width 140 height 25
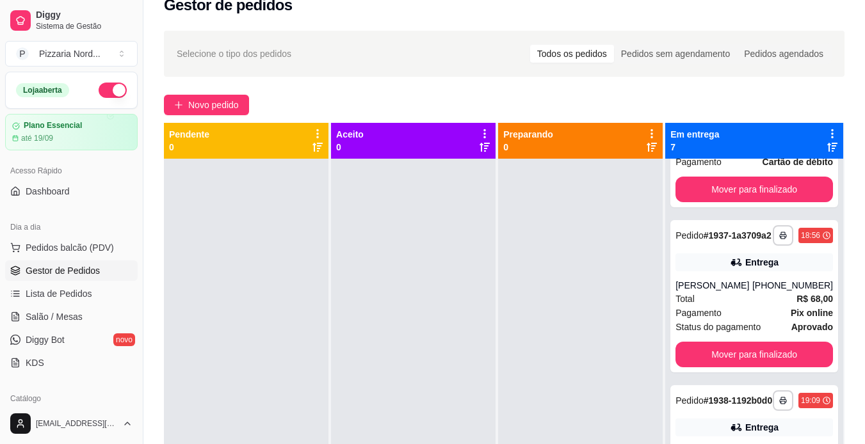
scroll to position [18, 0]
